Goal: Transaction & Acquisition: Purchase product/service

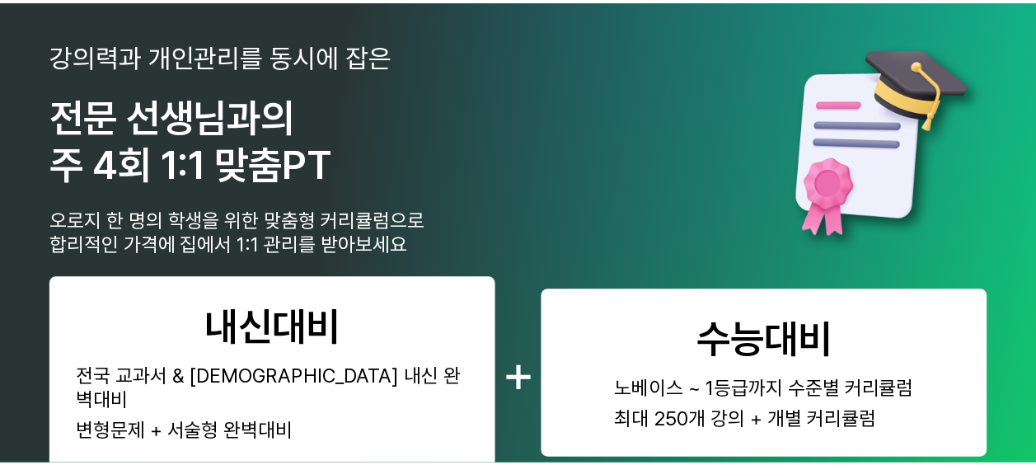
scroll to position [412, 0]
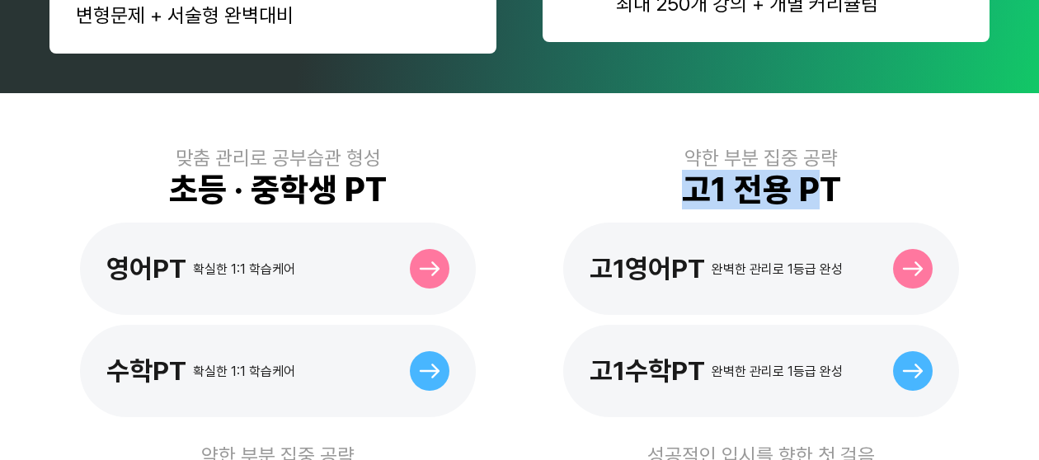
drag, startPoint x: 679, startPoint y: 162, endPoint x: 819, endPoint y: 161, distance: 139.4
click at [819, 161] on div "약한 부분 집중 공략 고1 전용 PT 고1영어PT 완벽한 관리로 1등급 완성 고1수학PT 완벽한 관리로 1등급 완성" at bounding box center [761, 281] width 457 height 271
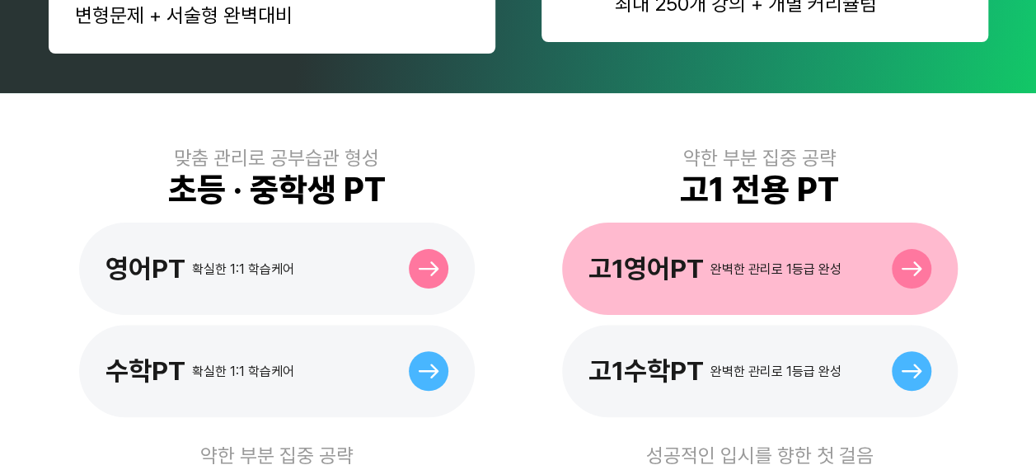
click at [628, 253] on div "고1영어PT" at bounding box center [646, 268] width 115 height 31
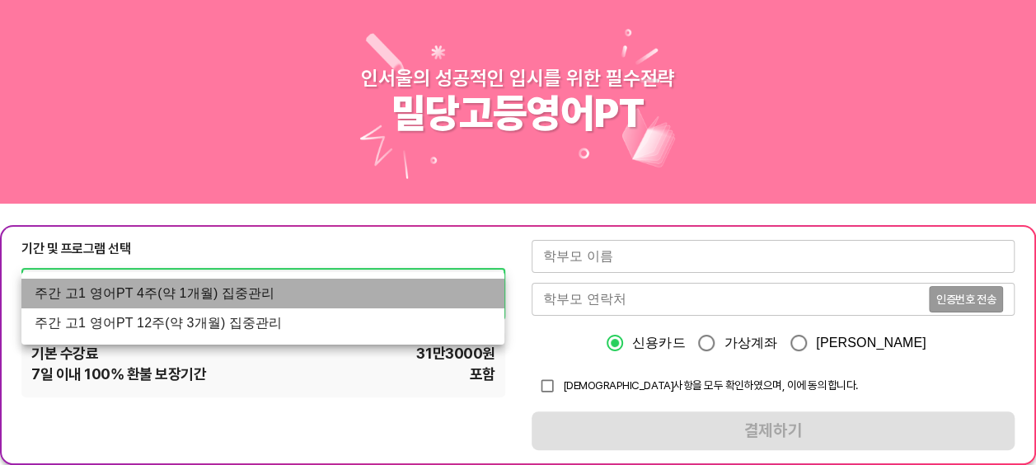
click at [145, 289] on li "주간 고1 영어PT 4주(약 1개월) 집중관리" at bounding box center [262, 294] width 483 height 30
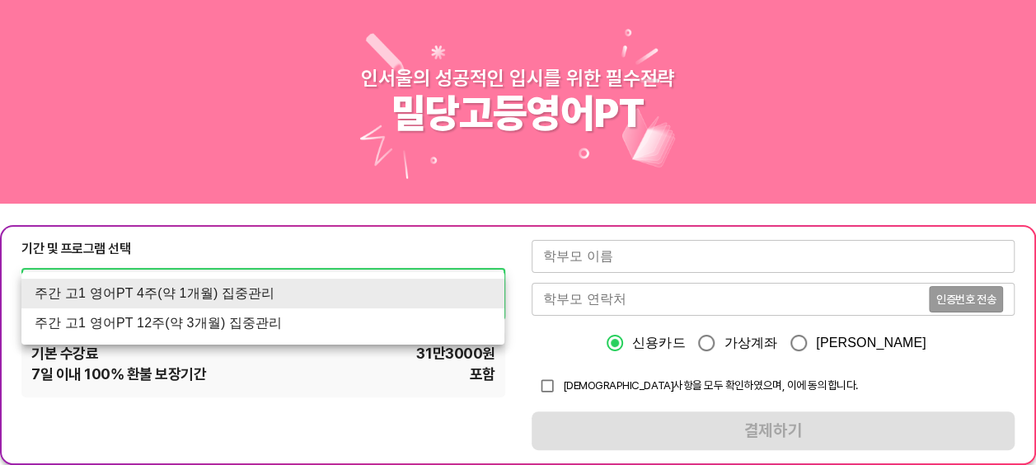
click at [190, 308] on li "주간 고1 영어PT 4주(약 1개월) 집중관리" at bounding box center [262, 294] width 483 height 30
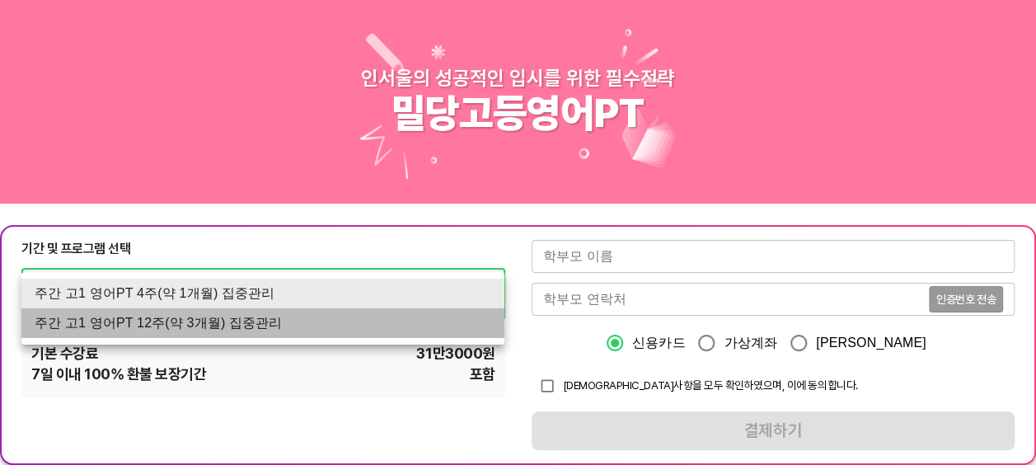
click at [193, 328] on li "주간 고1 영어PT 12주(약 3개월) 집중관리" at bounding box center [262, 323] width 483 height 30
type input "1770"
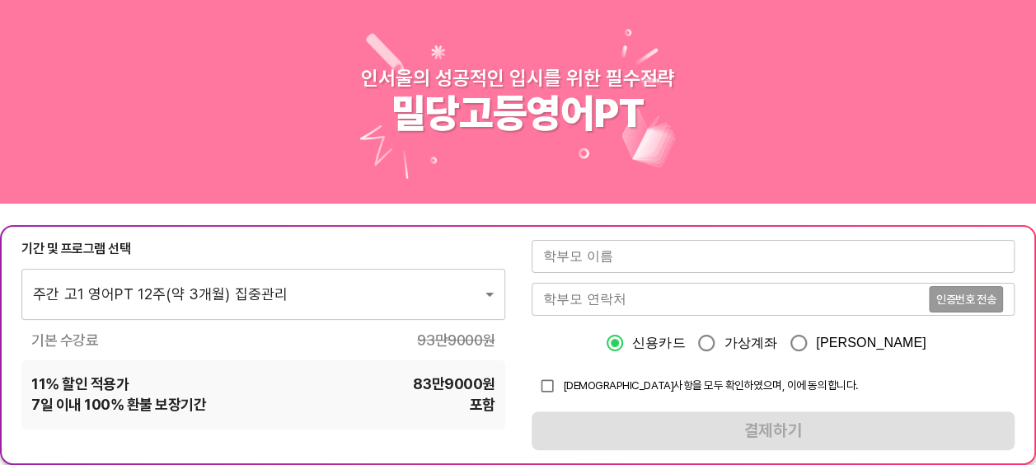
click at [453, 68] on div "인서울의 성공적인 입시를 위한 필수전략" at bounding box center [518, 78] width 314 height 24
